Goal: Navigation & Orientation: Find specific page/section

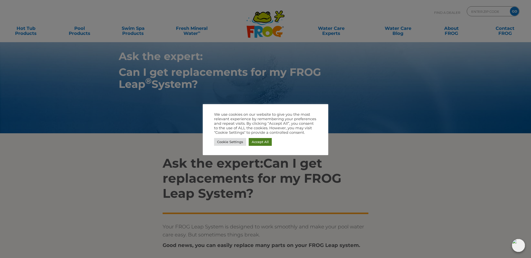
click at [253, 142] on link "Accept All" at bounding box center [260, 142] width 23 height 8
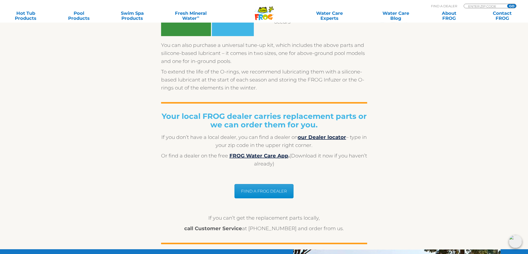
scroll to position [355, 0]
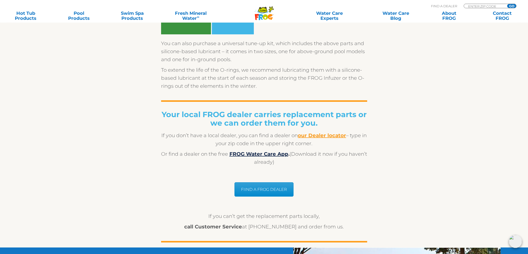
drag, startPoint x: 337, startPoint y: 137, endPoint x: 341, endPoint y: 133, distance: 5.0
click at [337, 137] on b "our Dealer locator" at bounding box center [322, 136] width 48 height 6
click at [341, 137] on b "our Dealer locator" at bounding box center [322, 136] width 48 height 6
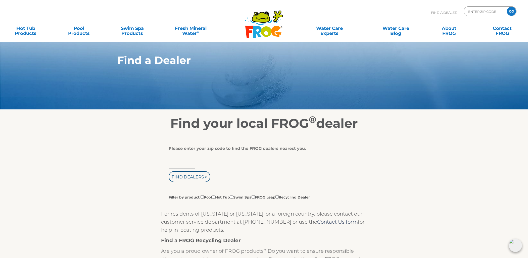
click at [189, 165] on input "text" at bounding box center [182, 165] width 26 height 8
type input "78736"
click at [169, 171] on input "Find Dealers >" at bounding box center [190, 176] width 42 height 11
drag, startPoint x: 189, startPoint y: 180, endPoint x: 198, endPoint y: 177, distance: 9.5
click at [189, 180] on input "Find Dealers >" at bounding box center [190, 176] width 42 height 11
